Goal: Information Seeking & Learning: Compare options

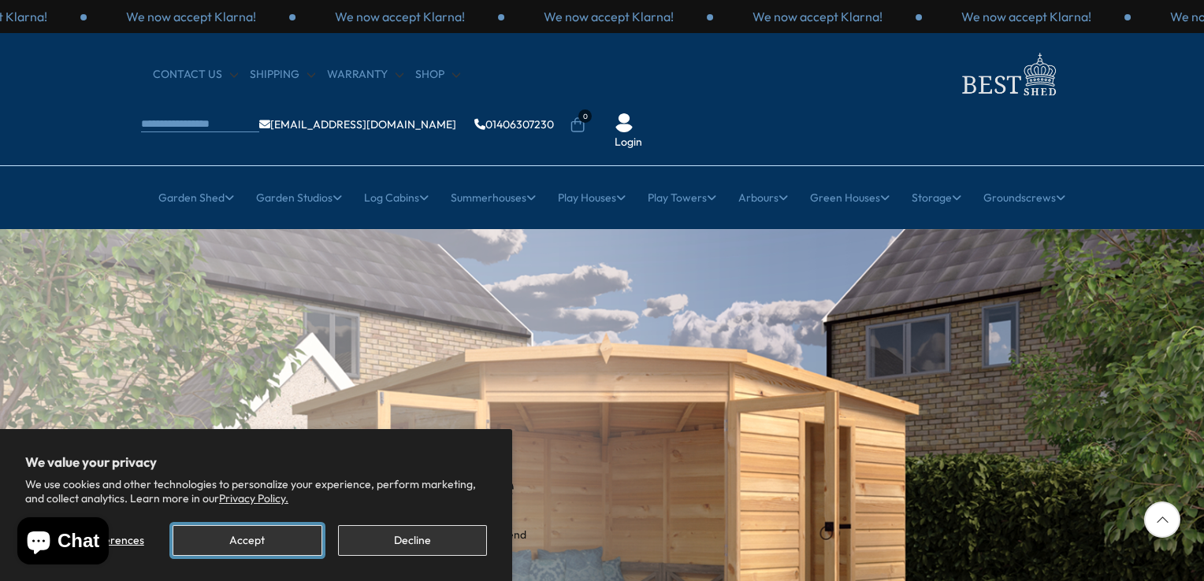
click at [306, 534] on button "Accept" at bounding box center [247, 540] width 149 height 31
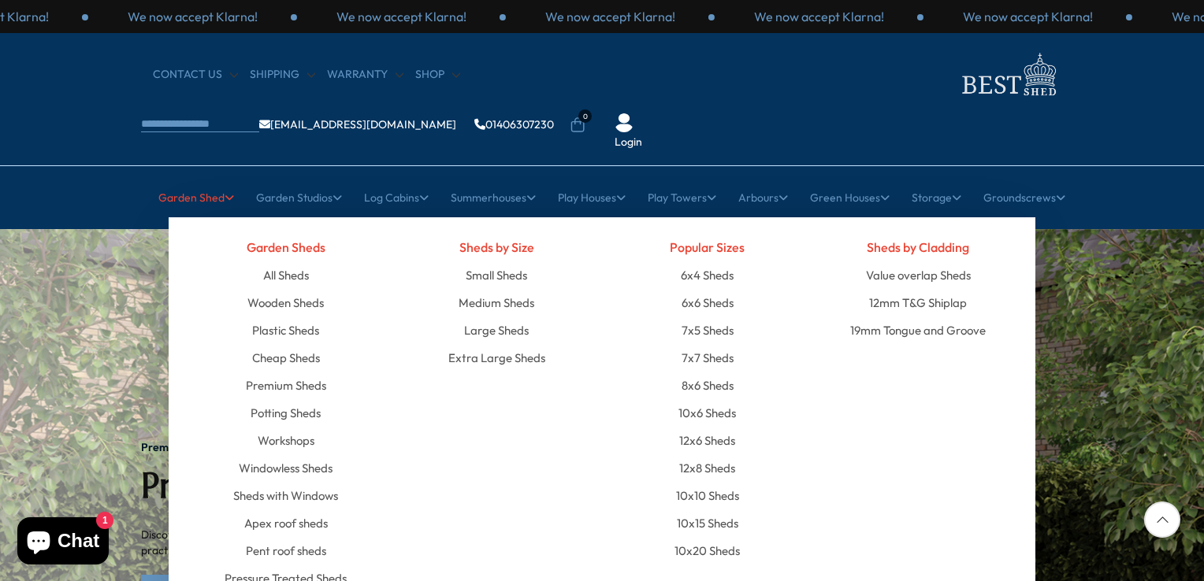
click at [207, 178] on link "Garden Shed" at bounding box center [196, 197] width 76 height 39
click at [277, 289] on link "Wooden Sheds" at bounding box center [285, 303] width 76 height 28
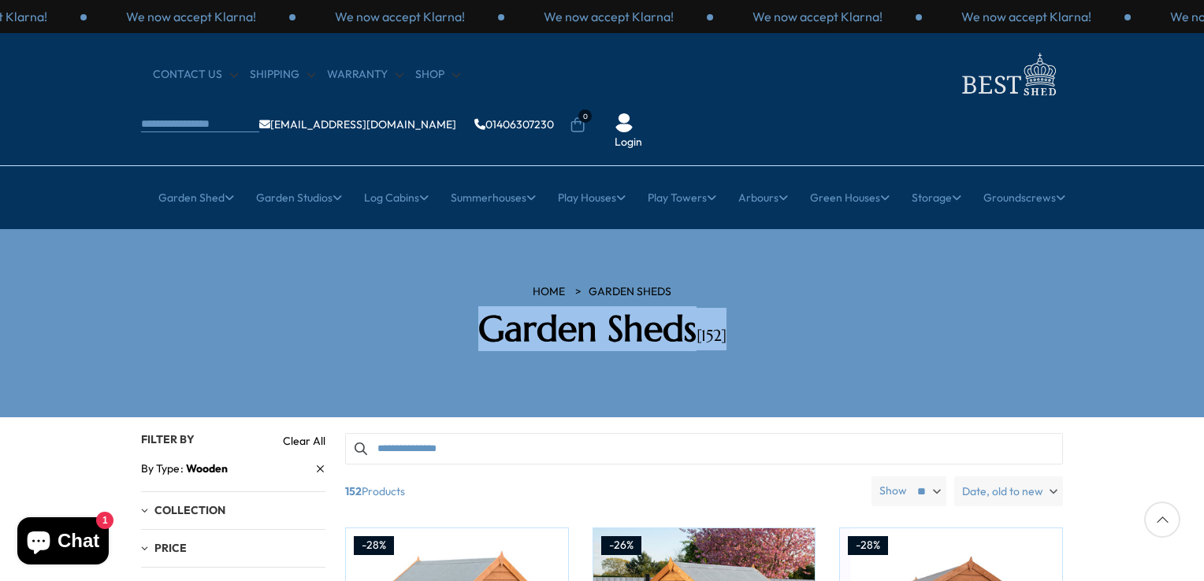
drag, startPoint x: 1206, startPoint y: 200, endPoint x: 1206, endPoint y: 274, distance: 74.0
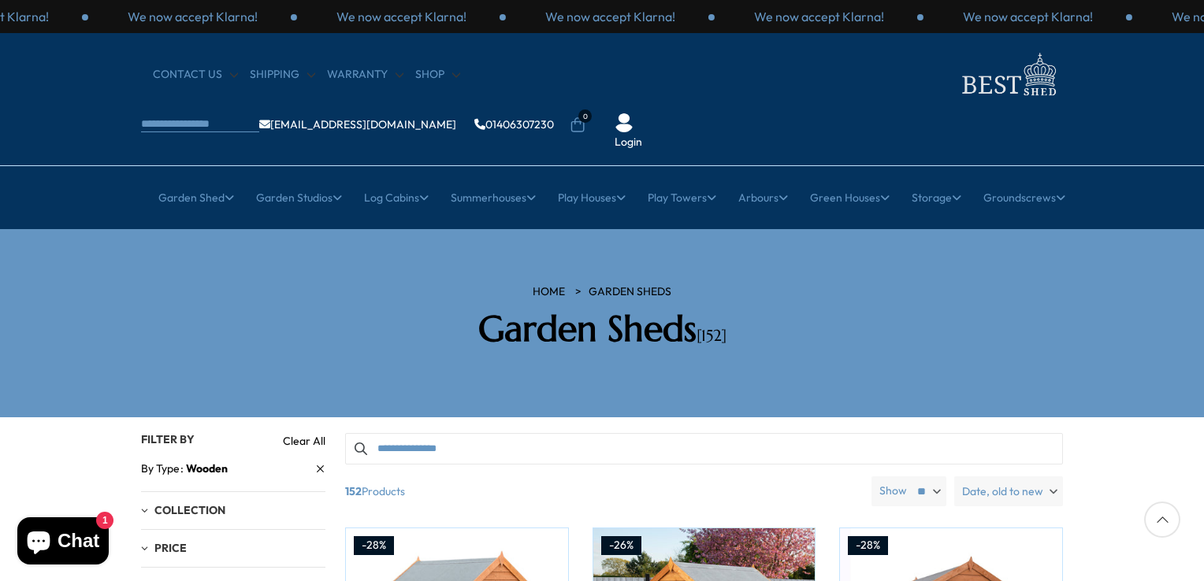
click at [1170, 518] on icon at bounding box center [1162, 520] width 36 height 36
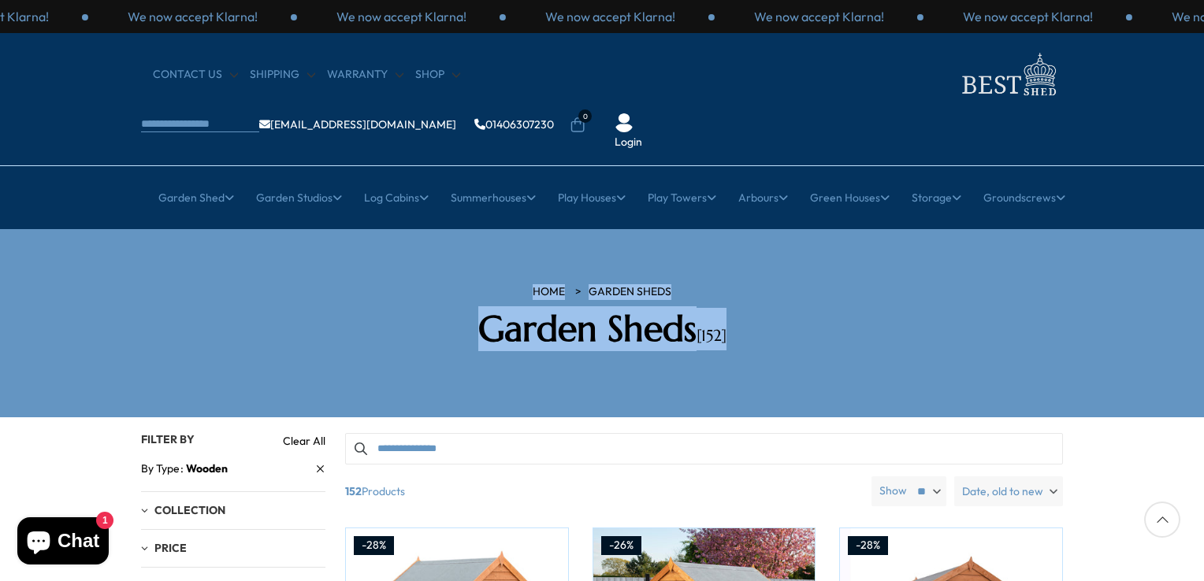
drag, startPoint x: 1203, startPoint y: 176, endPoint x: 1206, endPoint y: 262, distance: 85.1
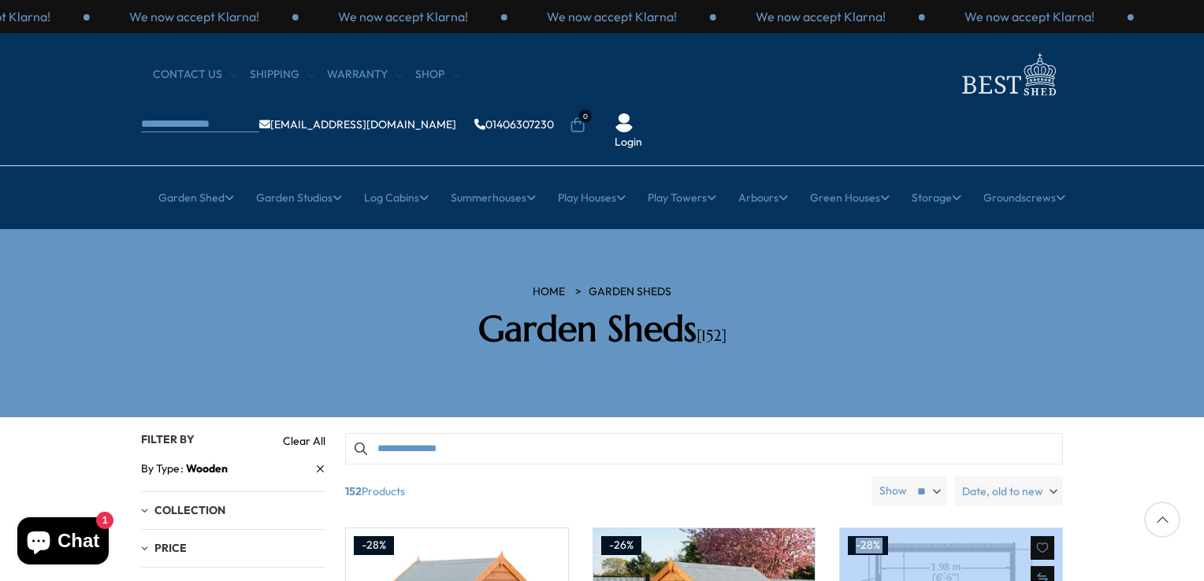
drag, startPoint x: 1037, startPoint y: 495, endPoint x: 1041, endPoint y: 480, distance: 16.2
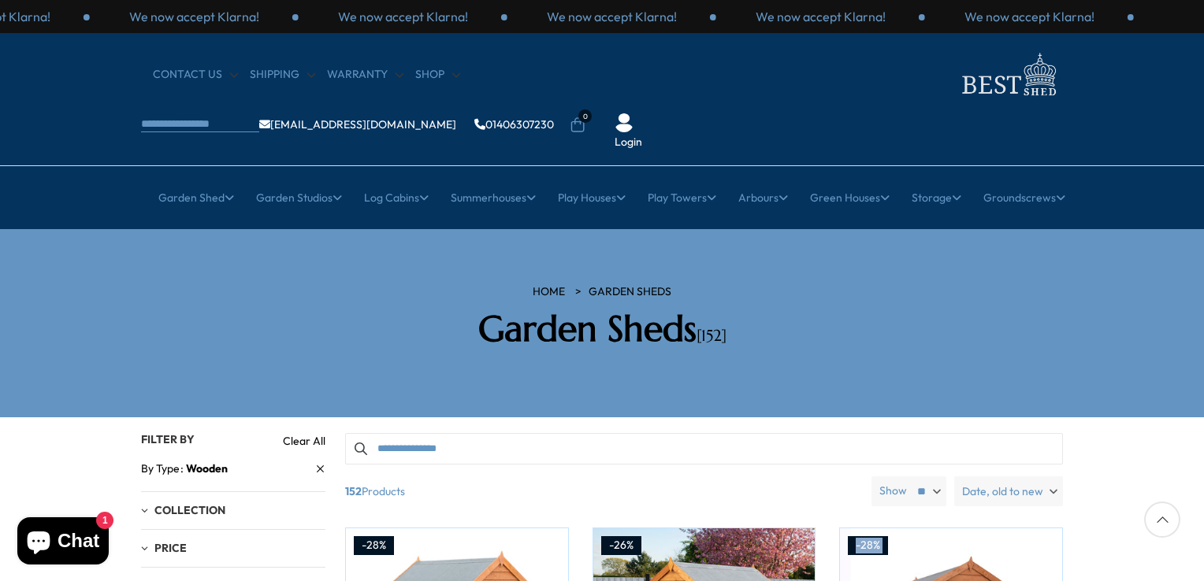
click at [107, 518] on span "1" at bounding box center [104, 520] width 17 height 17
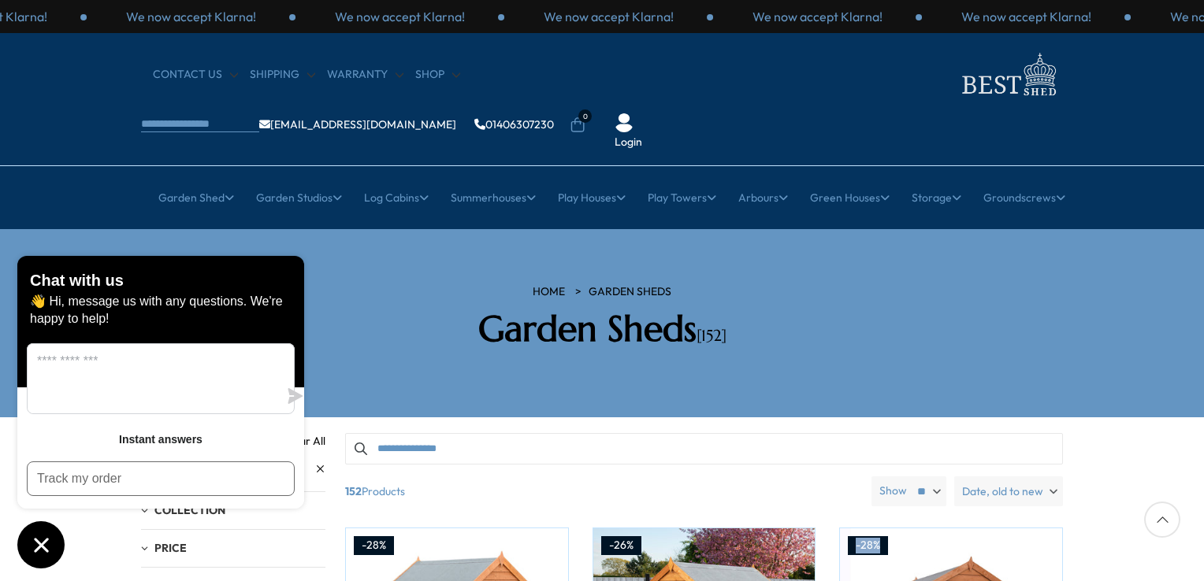
click at [43, 537] on icon "Chat window" at bounding box center [41, 545] width 24 height 24
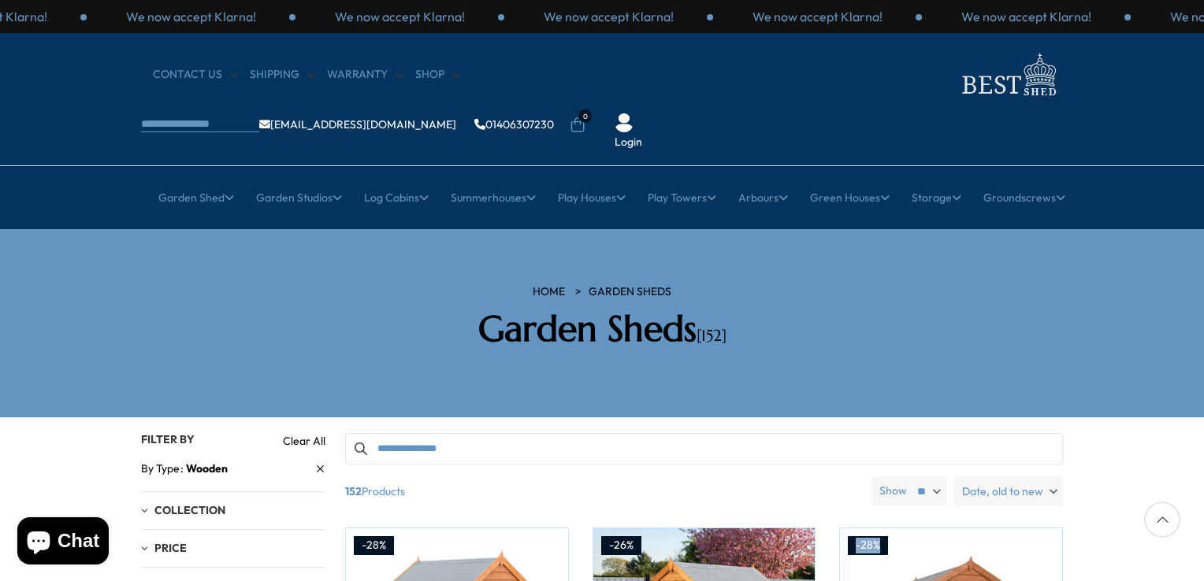
scroll to position [210, 0]
click at [1170, 521] on icon at bounding box center [1162, 520] width 36 height 36
click at [1166, 522] on div at bounding box center [1162, 520] width 36 height 36
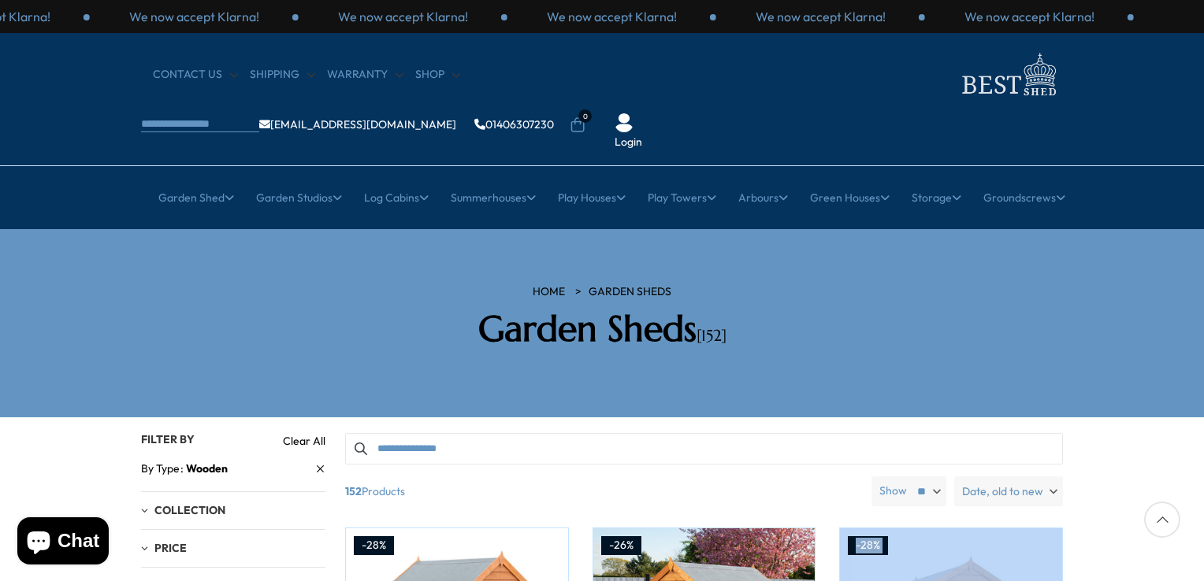
drag, startPoint x: 1166, startPoint y: 522, endPoint x: 1160, endPoint y: 547, distance: 25.0
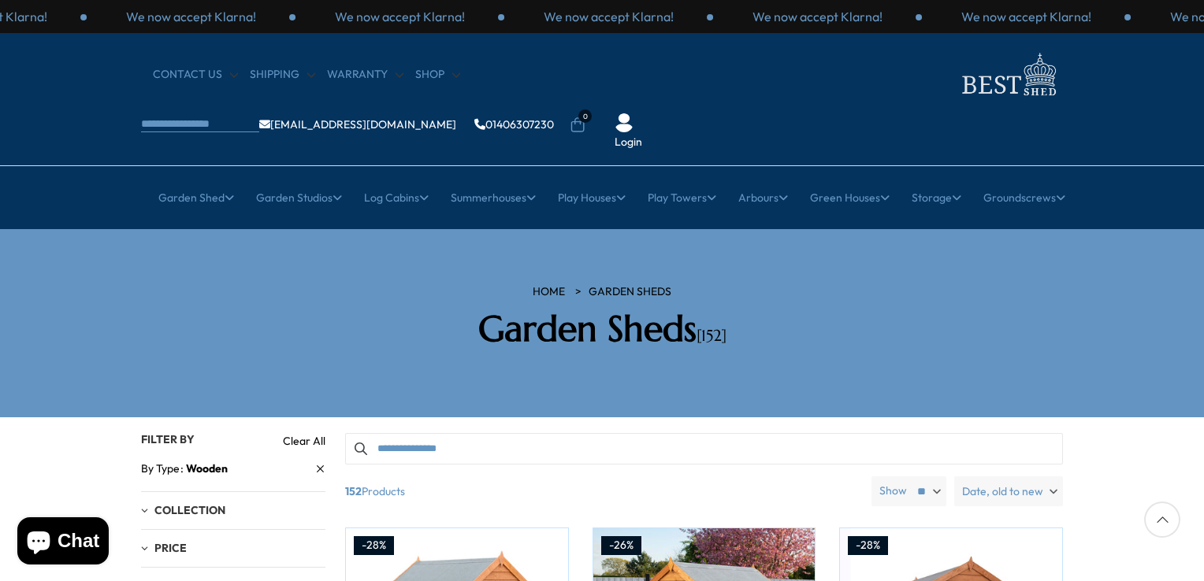
drag, startPoint x: 1160, startPoint y: 547, endPoint x: 1153, endPoint y: 442, distance: 105.0
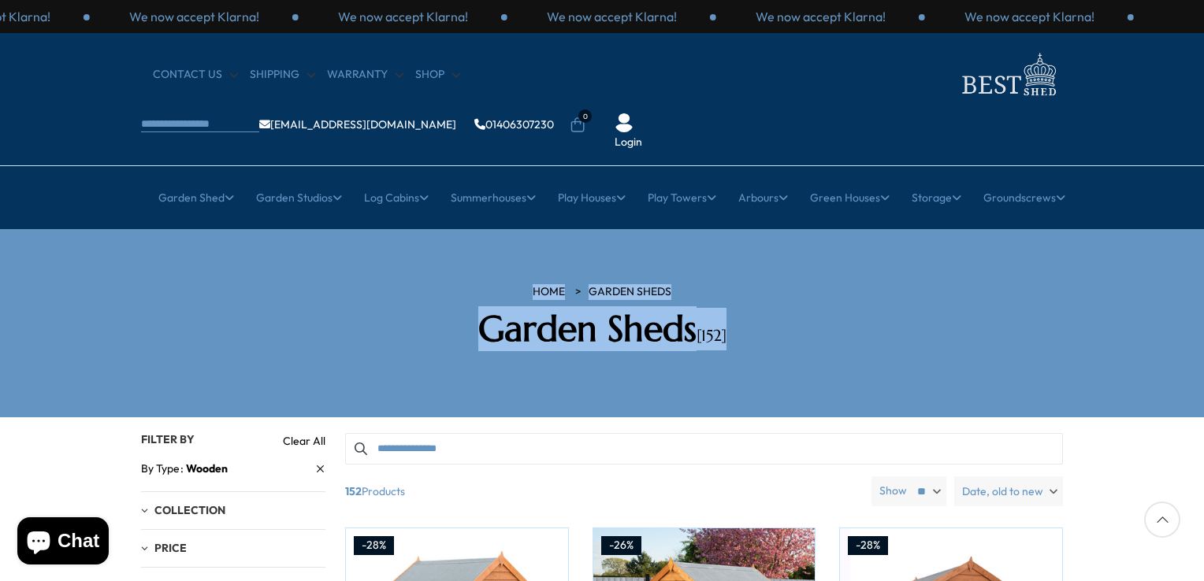
drag, startPoint x: 1206, startPoint y: 165, endPoint x: 1203, endPoint y: 350, distance: 185.1
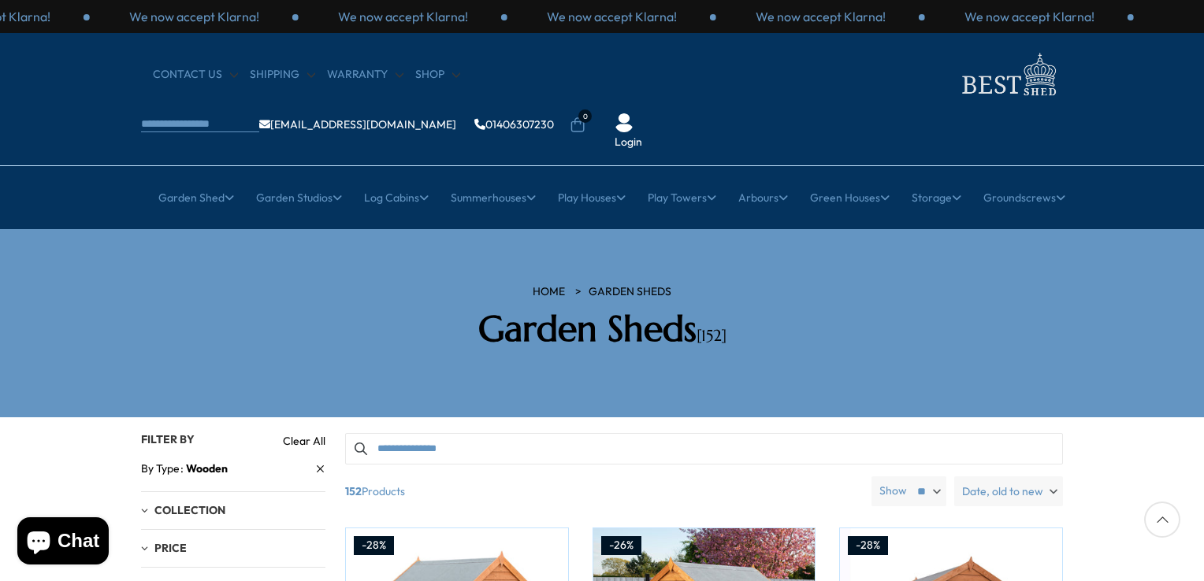
drag, startPoint x: 1203, startPoint y: 350, endPoint x: 926, endPoint y: 388, distance: 280.0
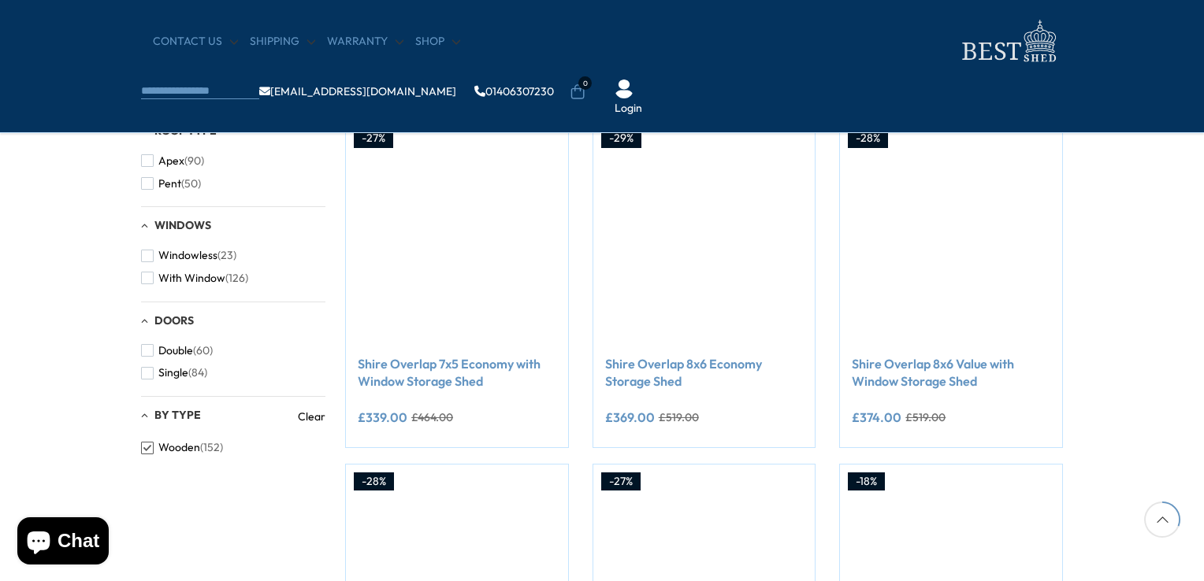
scroll to position [538, 0]
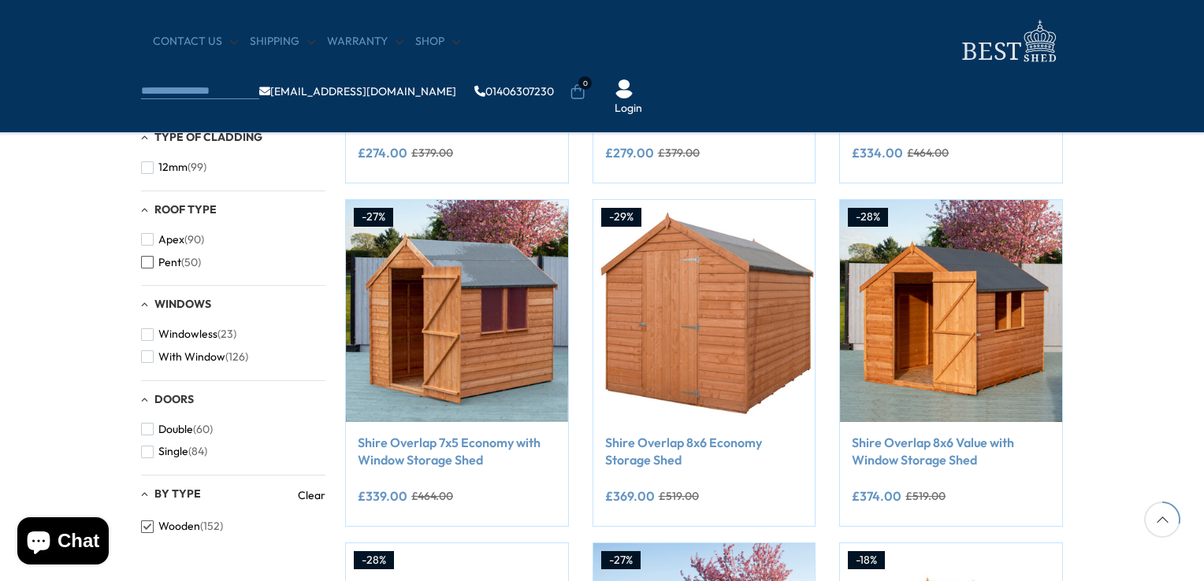
click at [154, 263] on button "Pent (50)" at bounding box center [171, 262] width 60 height 23
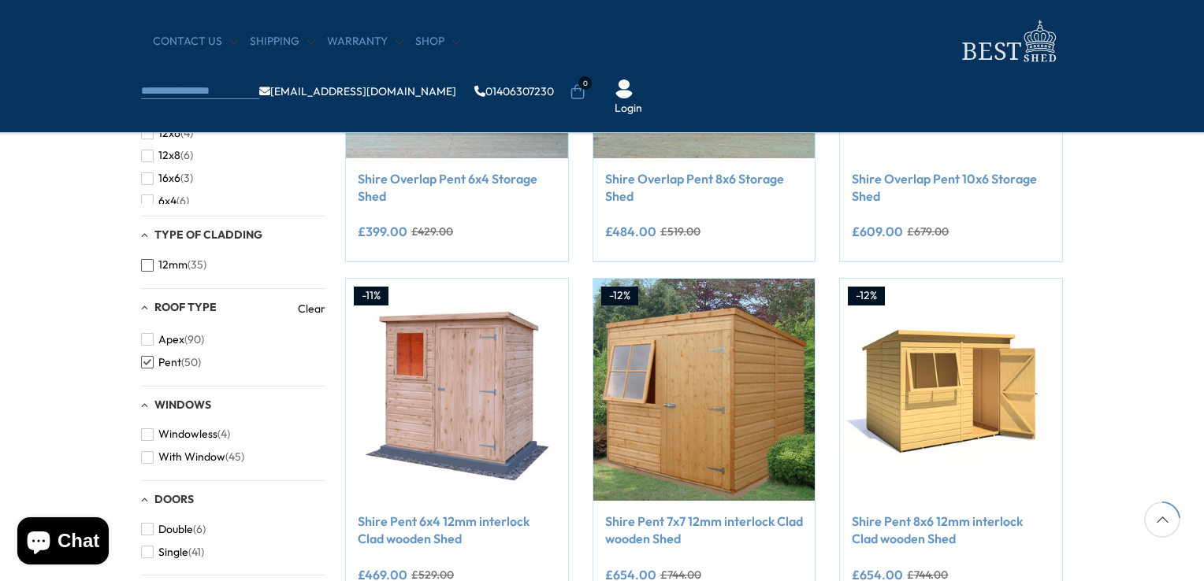
scroll to position [380, 0]
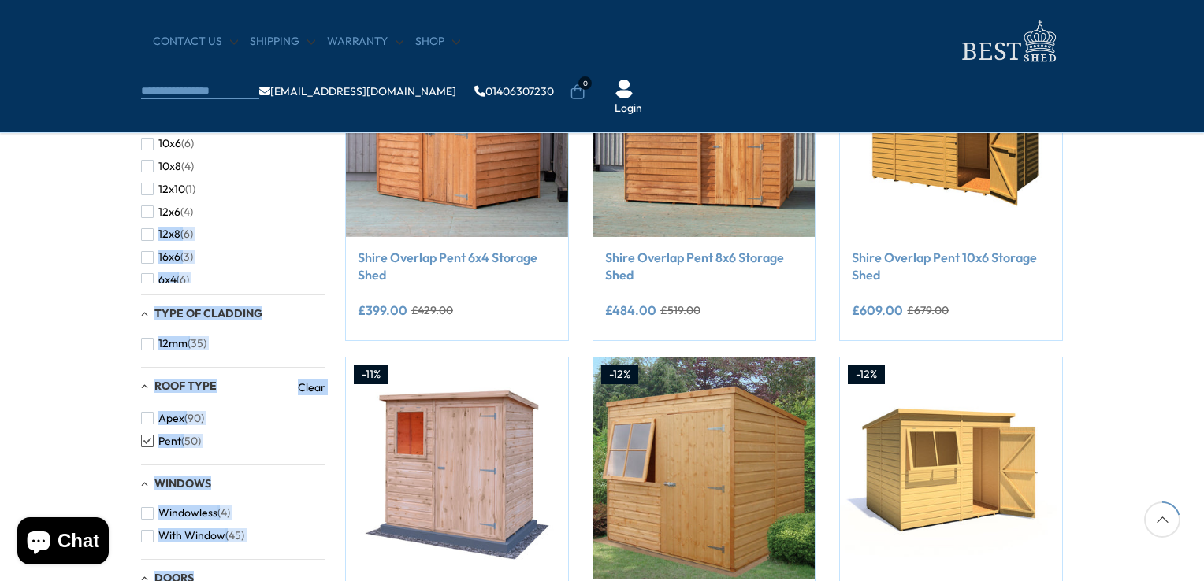
drag, startPoint x: 321, startPoint y: 207, endPoint x: 331, endPoint y: 232, distance: 26.5
drag, startPoint x: 331, startPoint y: 232, endPoint x: 314, endPoint y: 248, distance: 23.4
click at [314, 248] on div "10x10 (1) 10x6 (6) 10x8 (4) 12x10 (1) 12x6 (4) 12x8 (6) 16x6 (3) 6x4 (6) 7x5 (5…" at bounding box center [233, 195] width 184 height 173
click at [262, 260] on li "16x6 (3)" at bounding box center [229, 257] width 176 height 23
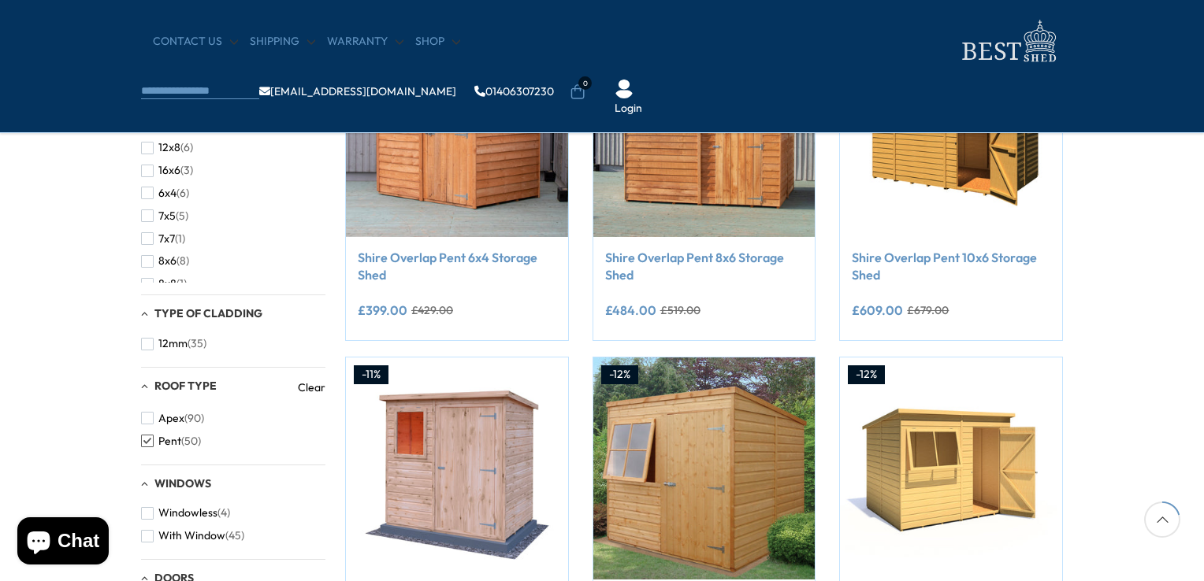
scroll to position [98, 0]
click at [232, 536] on span "(45)" at bounding box center [234, 535] width 19 height 13
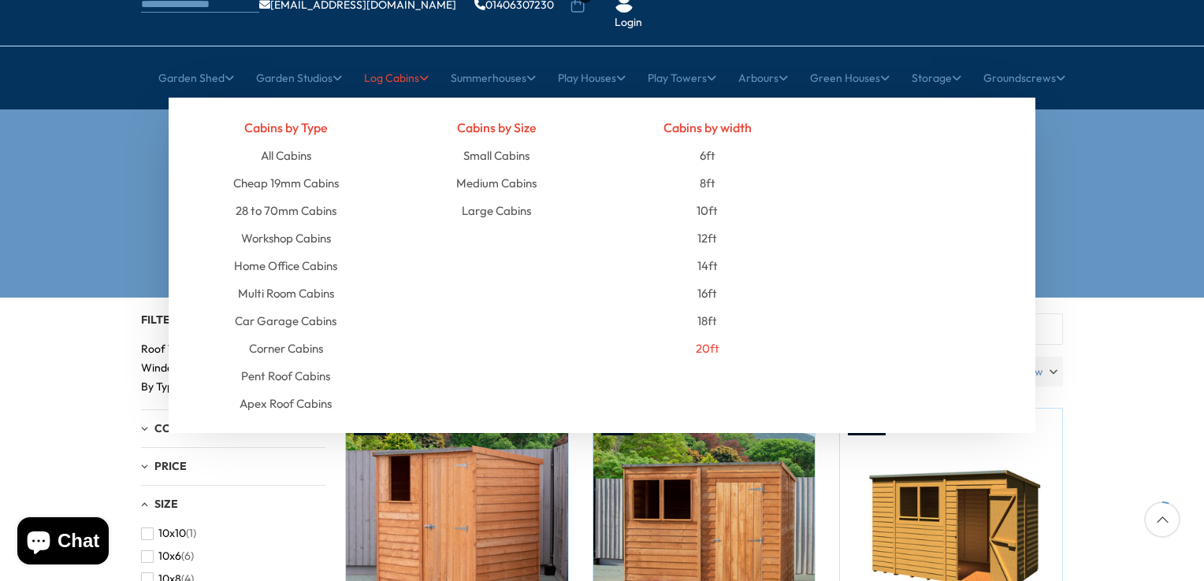
scroll to position [120, 0]
click at [320, 362] on link "Pent Roof Cabins" at bounding box center [285, 376] width 89 height 28
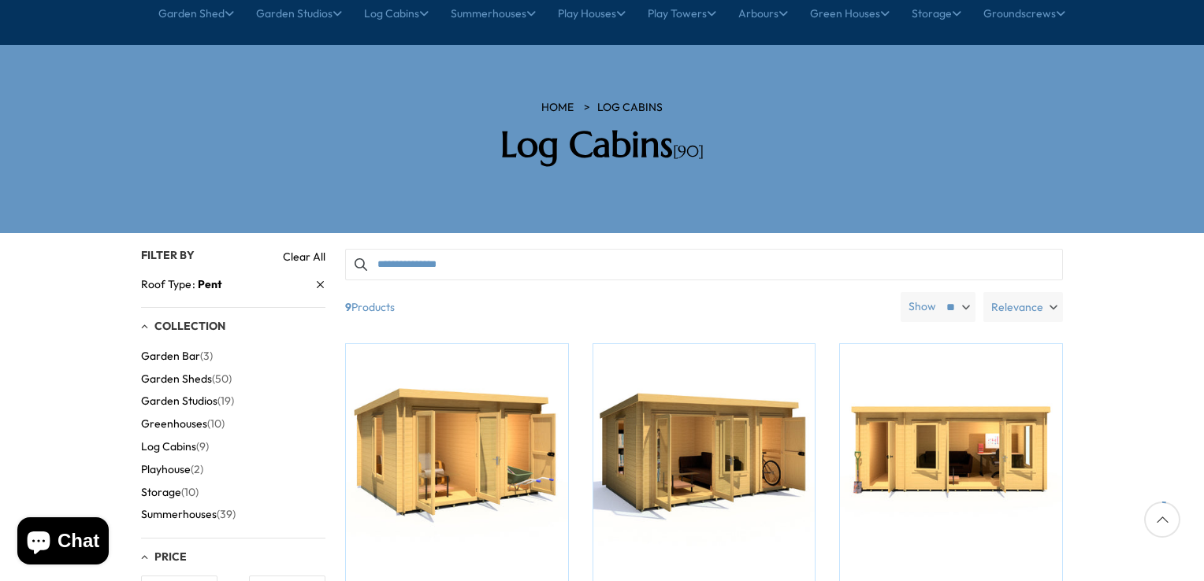
scroll to position [236, 0]
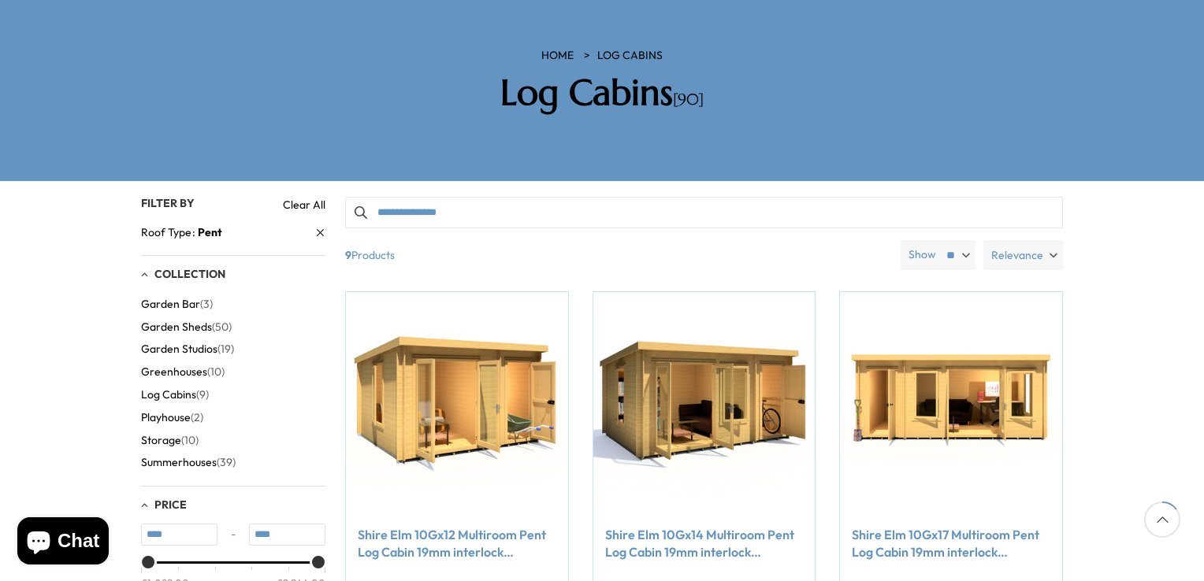
click at [199, 316] on button "Garden Sheds (50)" at bounding box center [186, 327] width 91 height 23
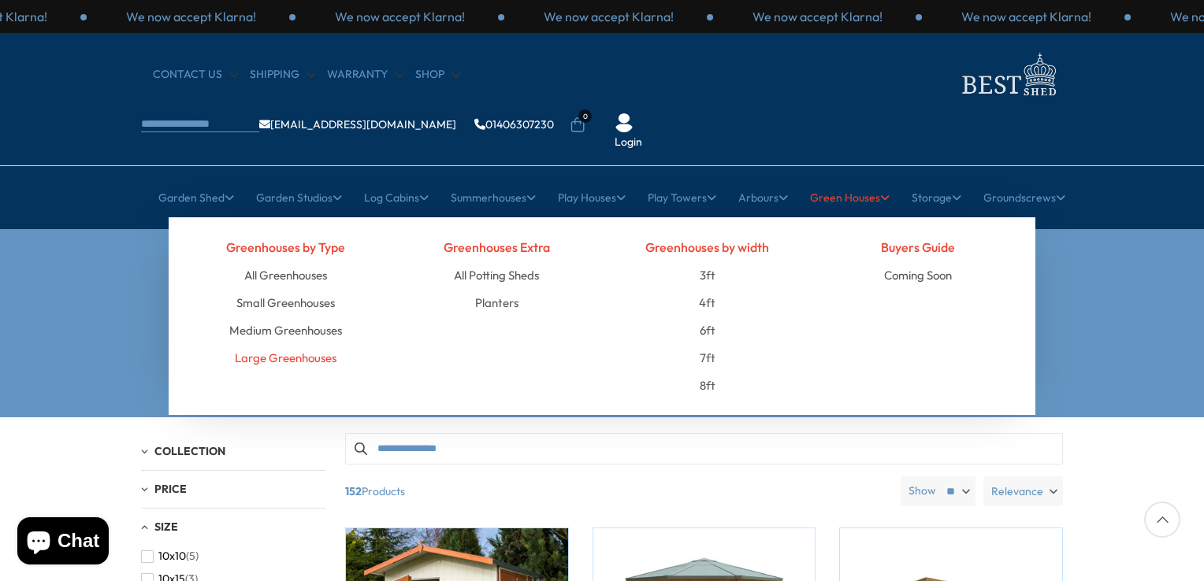
click at [255, 344] on link "Large Greenhouses" at bounding box center [286, 358] width 102 height 28
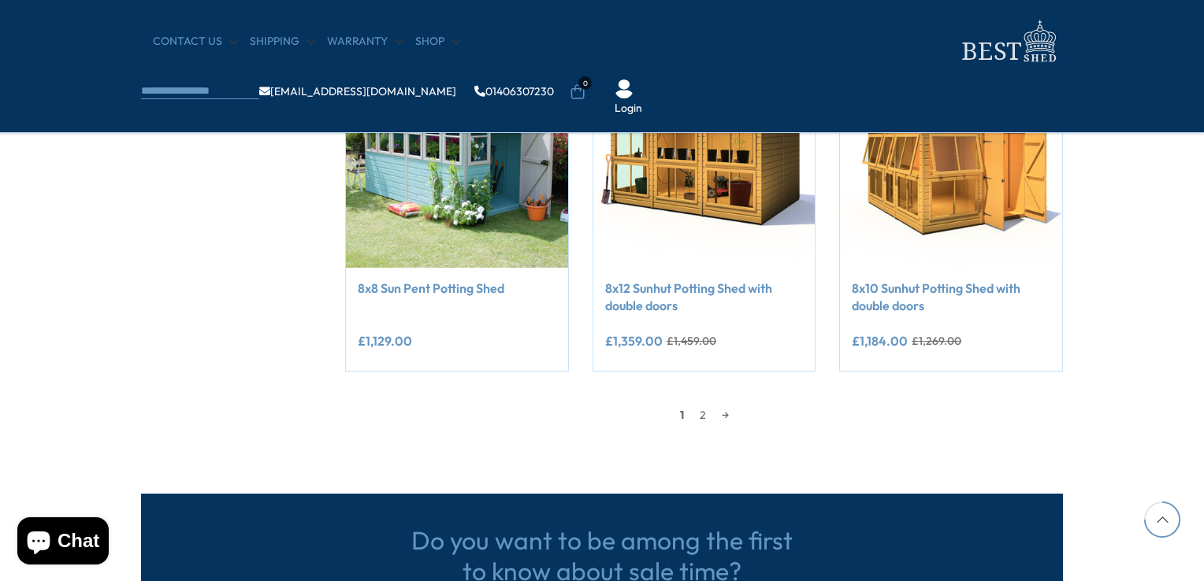
scroll to position [1418, 0]
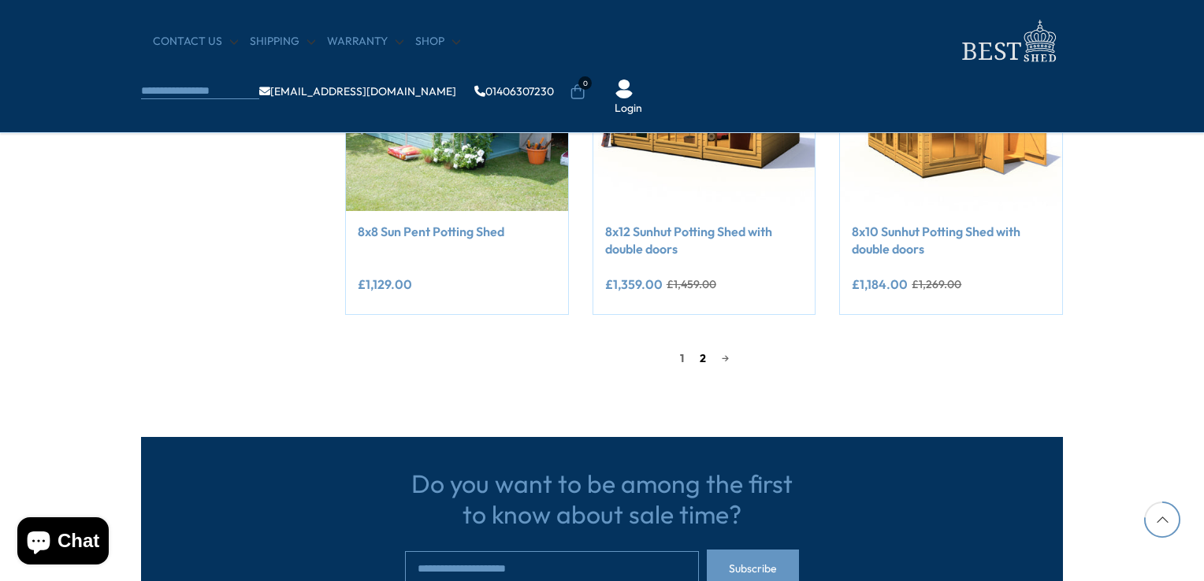
click at [700, 361] on link "2" at bounding box center [703, 359] width 22 height 24
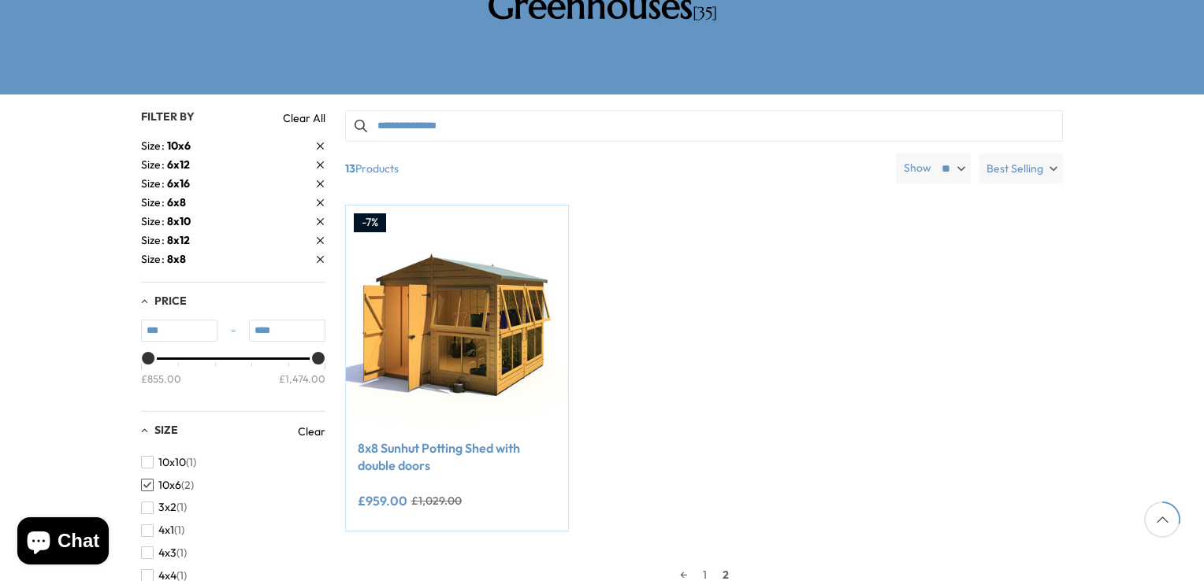
scroll to position [299, 0]
